Goal: Navigation & Orientation: Find specific page/section

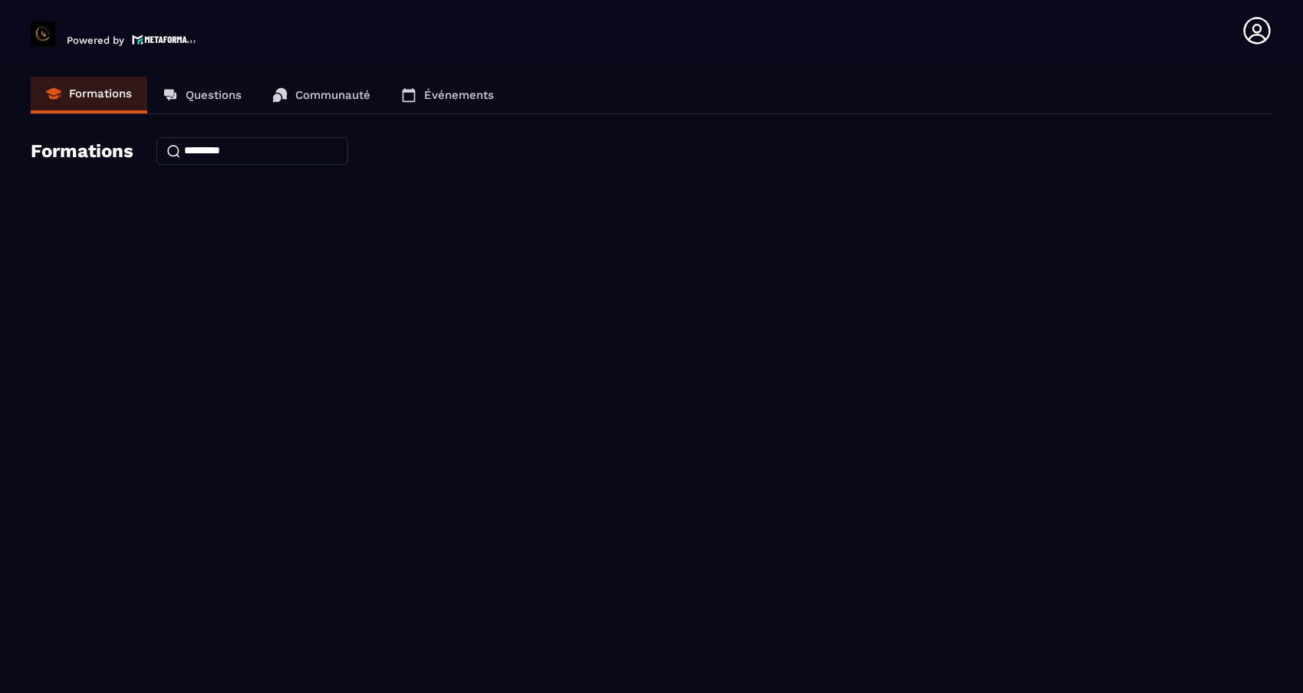
click at [219, 89] on p "Questions" at bounding box center [214, 95] width 56 height 14
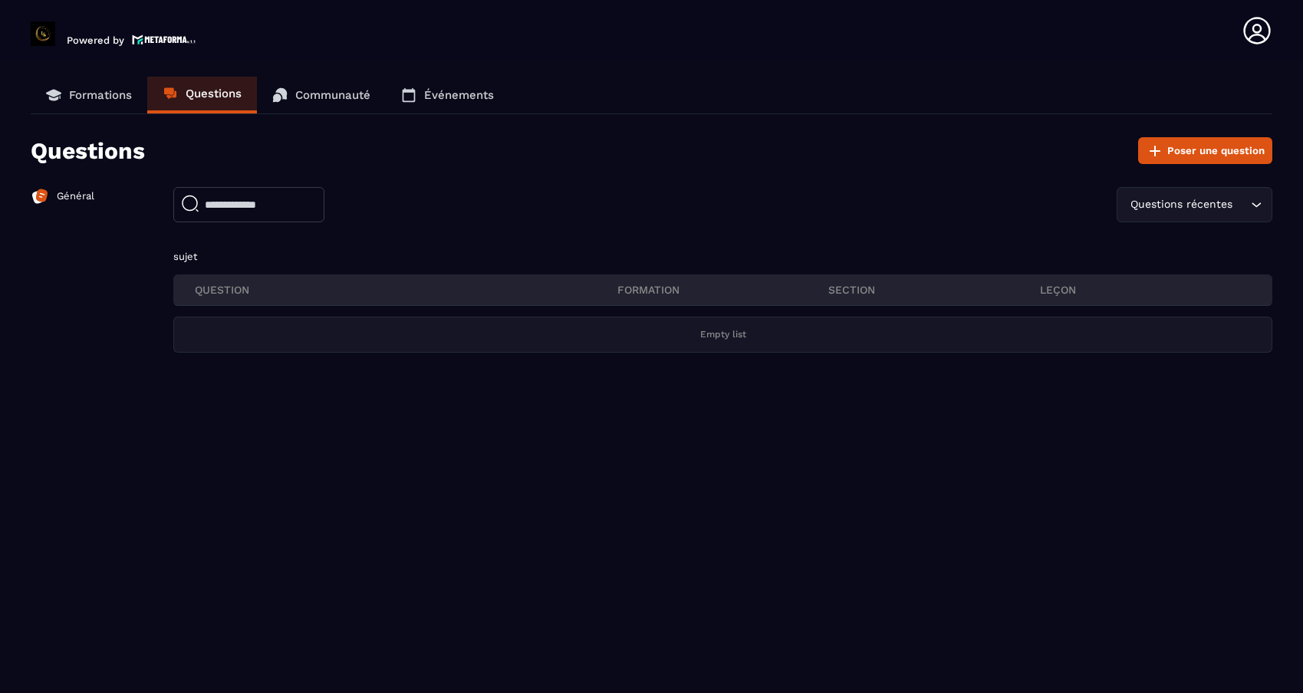
click at [319, 97] on p "Communauté" at bounding box center [332, 95] width 75 height 14
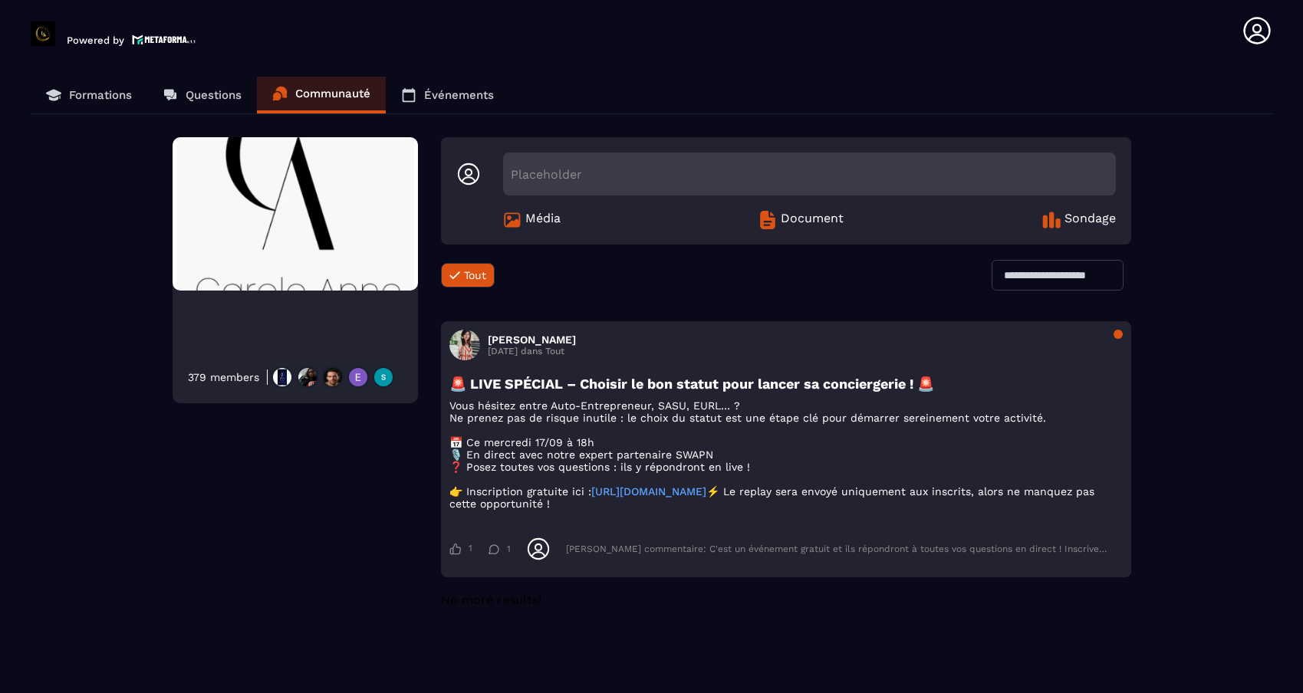
click at [415, 97] on icon at bounding box center [408, 94] width 15 height 15
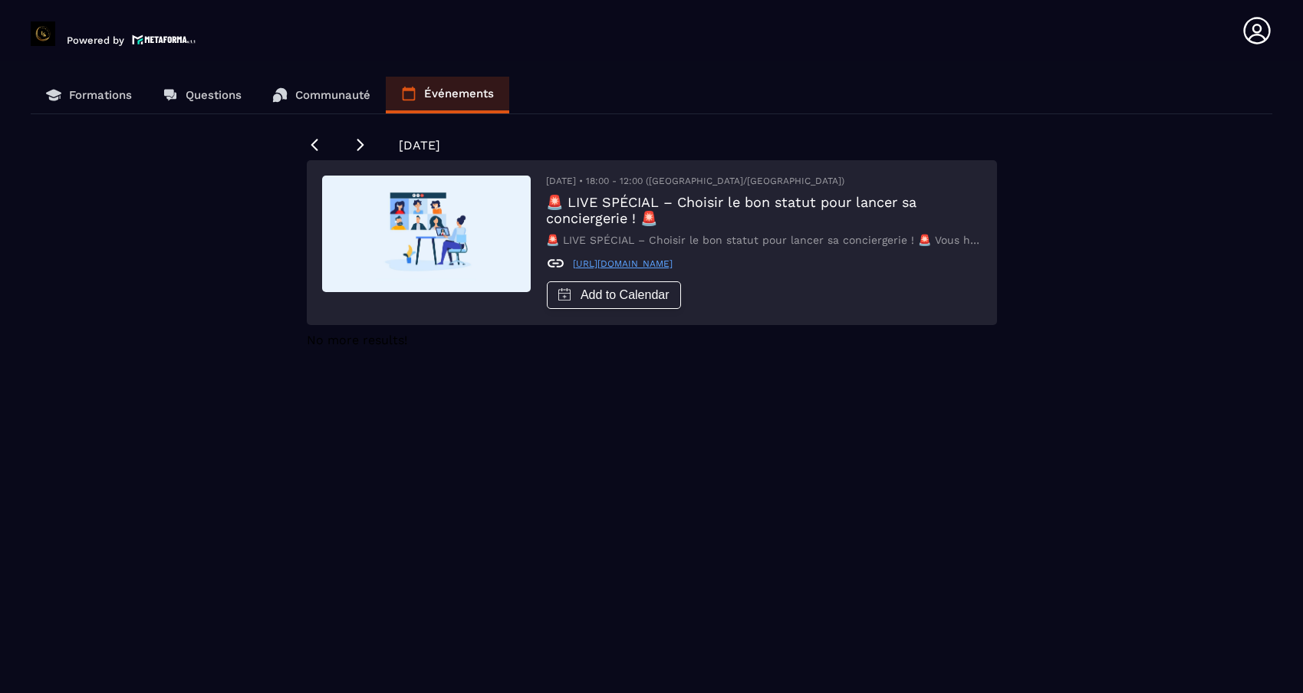
click at [117, 96] on p "Formations" at bounding box center [100, 95] width 63 height 14
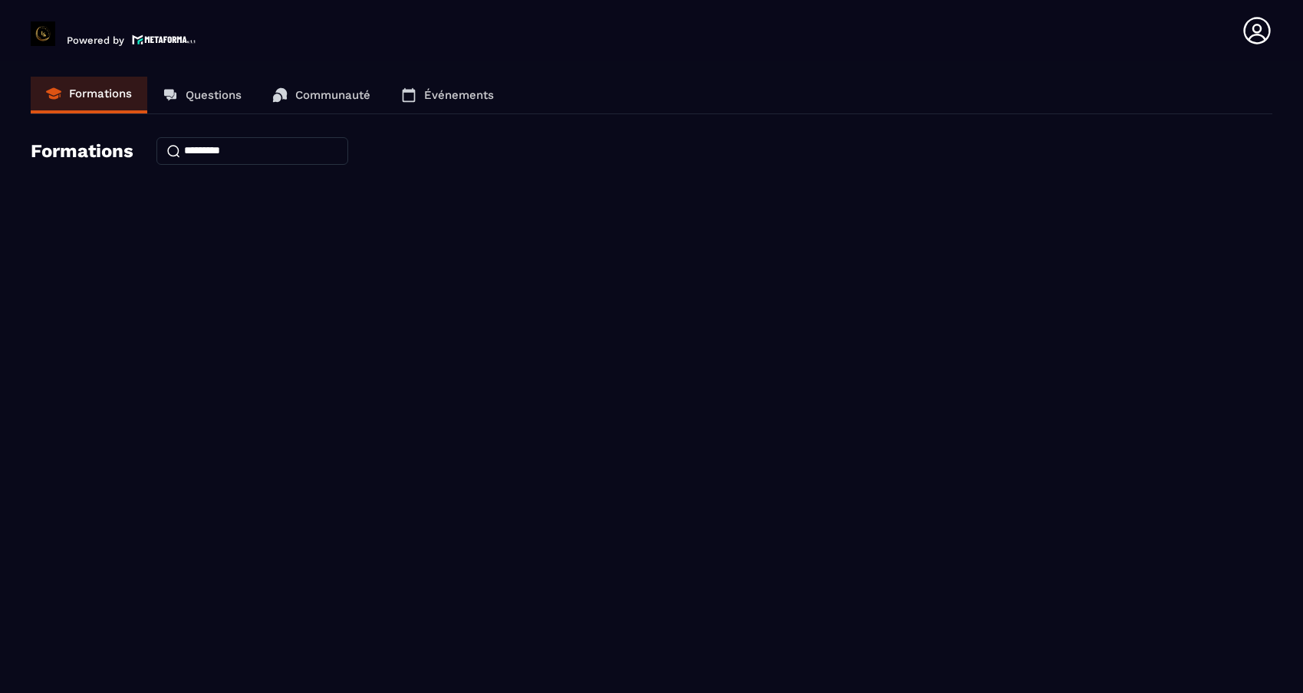
click at [1254, 36] on icon at bounding box center [1257, 30] width 31 height 31
